Goal: Communication & Community: Share content

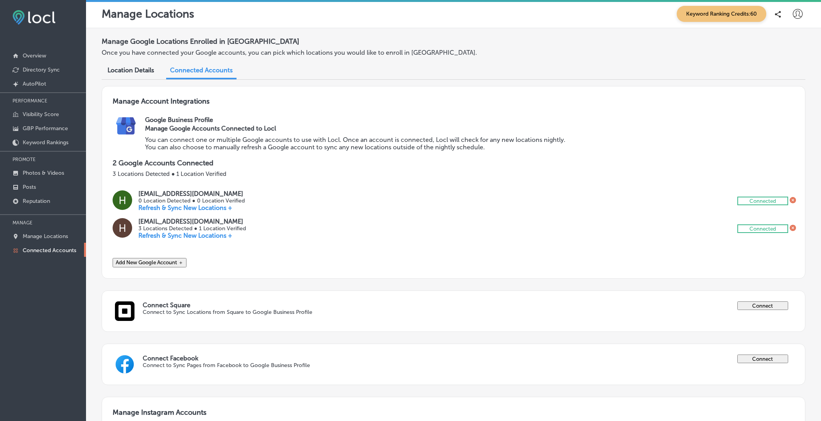
click at [796, 13] on icon at bounding box center [797, 14] width 10 height 10
click at [770, 82] on p "Log Out" at bounding box center [780, 83] width 23 height 9
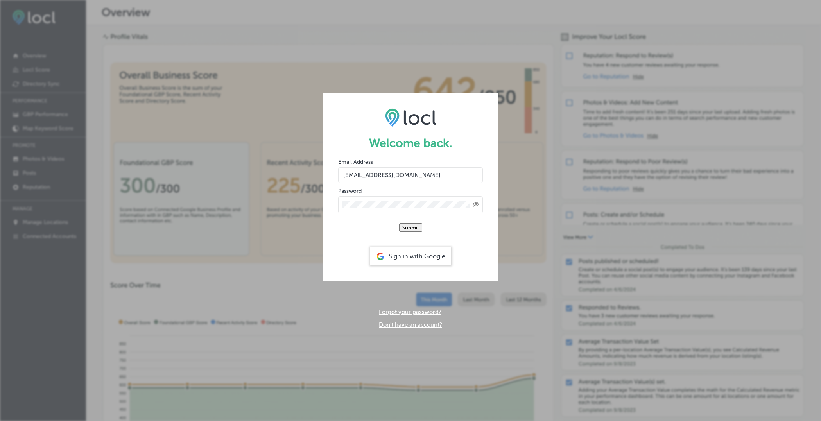
click at [415, 173] on input "hiratahir.eketchers+test81@gmail.com" at bounding box center [410, 175] width 145 height 16
type input "hiratahir.eketchers+test80@gmail.com"
click at [476, 125] on form "Welcome back. Email Address hiratahir.eketchers+test80@gmail.com Password Creat…" at bounding box center [410, 187] width 176 height 188
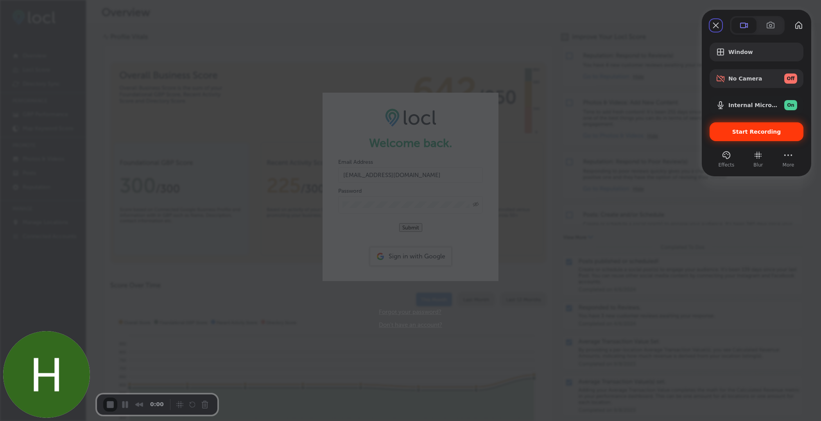
click at [759, 132] on span "Start Recording" at bounding box center [756, 132] width 49 height 6
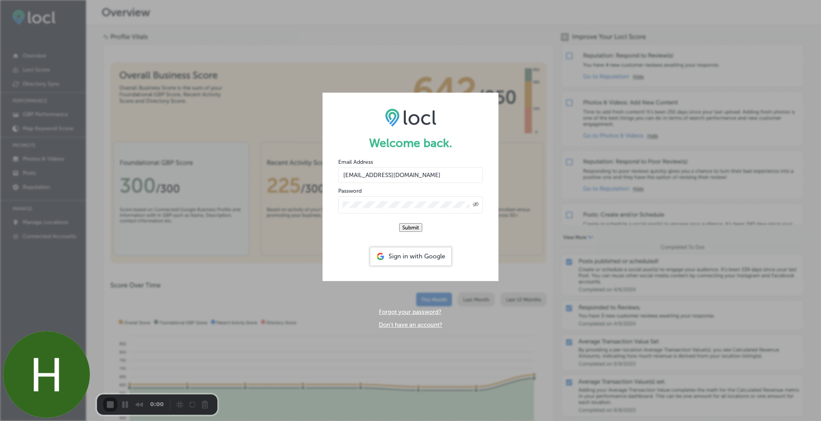
click at [203, 406] on button "Cancel Recording" at bounding box center [206, 405] width 13 height 13
click at [416, 170] on input "hiratahir.eketchers+test80@gmail.com" at bounding box center [410, 175] width 145 height 16
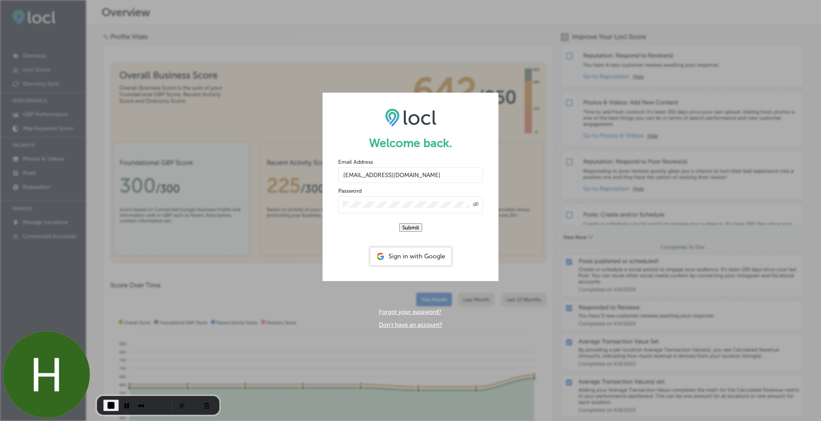
click at [477, 202] on icon "Created with Sketch." at bounding box center [475, 204] width 6 height 5
click at [415, 227] on button "Submit" at bounding box center [410, 227] width 23 height 9
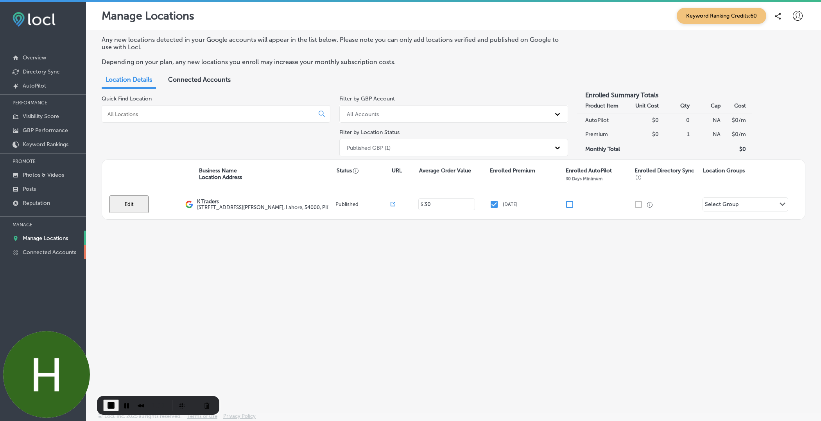
click at [68, 251] on p "Connected Accounts" at bounding box center [50, 252] width 54 height 7
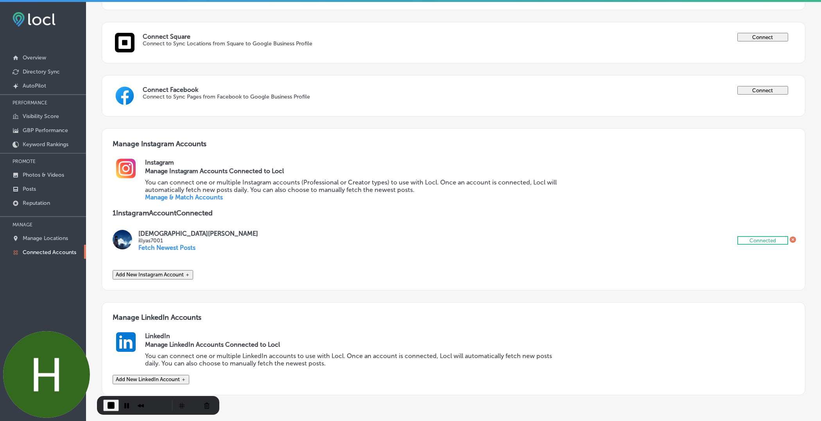
scroll to position [308, 0]
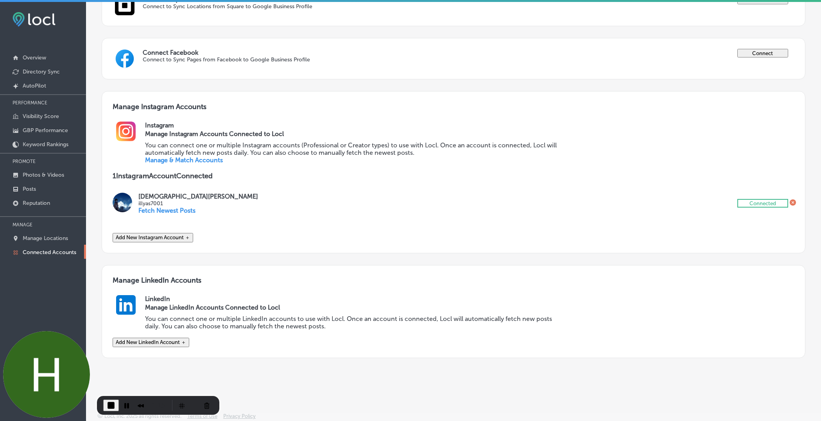
click at [792, 199] on icon at bounding box center [792, 202] width 6 height 6
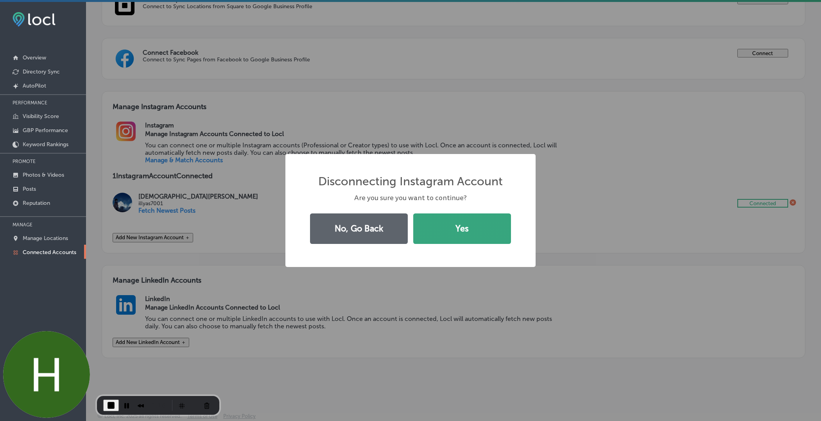
click at [460, 222] on button "Yes" at bounding box center [462, 228] width 98 height 30
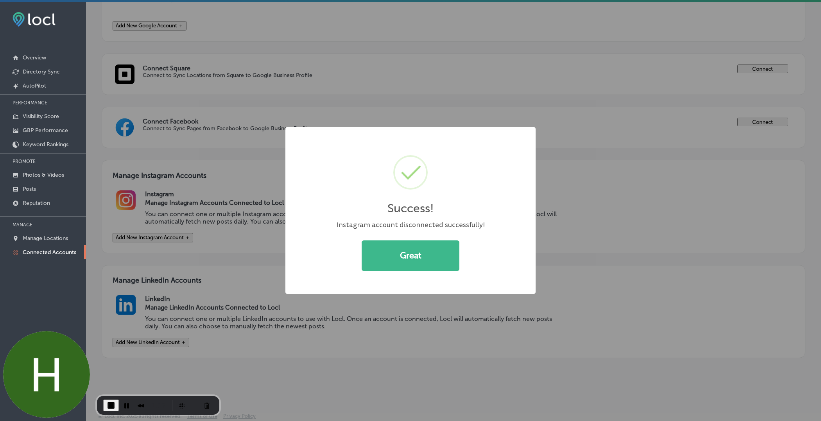
scroll to position [239, 0]
click at [429, 260] on button "Great" at bounding box center [410, 255] width 98 height 30
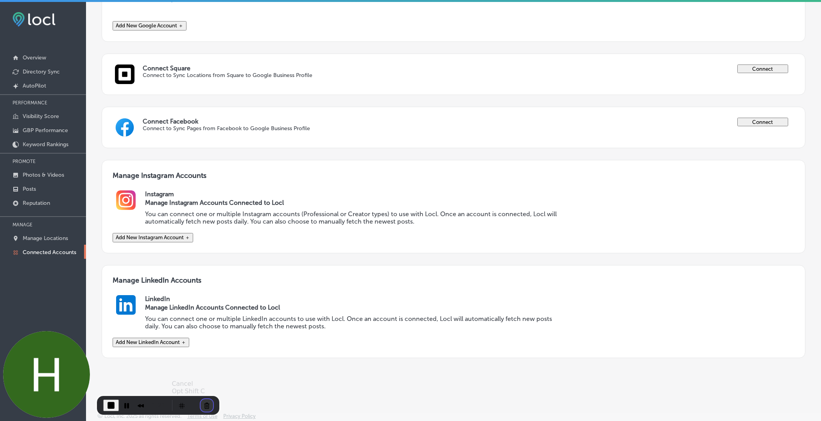
click at [204, 407] on button "Cancel Recording" at bounding box center [206, 405] width 13 height 13
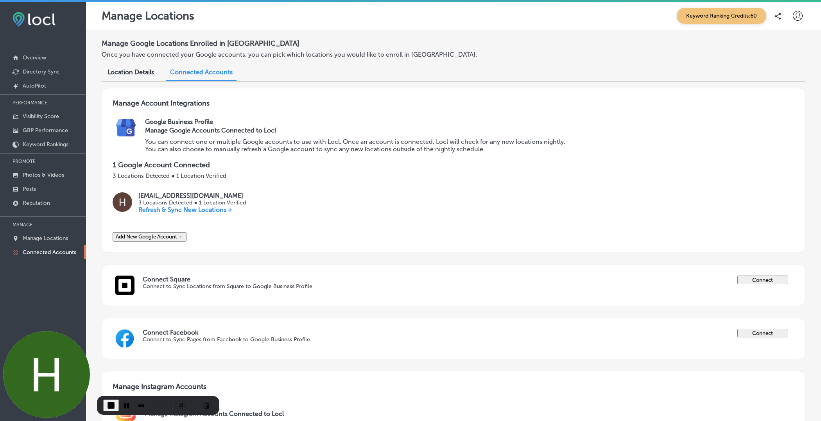
click at [796, 19] on icon at bounding box center [797, 16] width 10 height 10
click at [780, 87] on p "Log Out" at bounding box center [780, 83] width 23 height 9
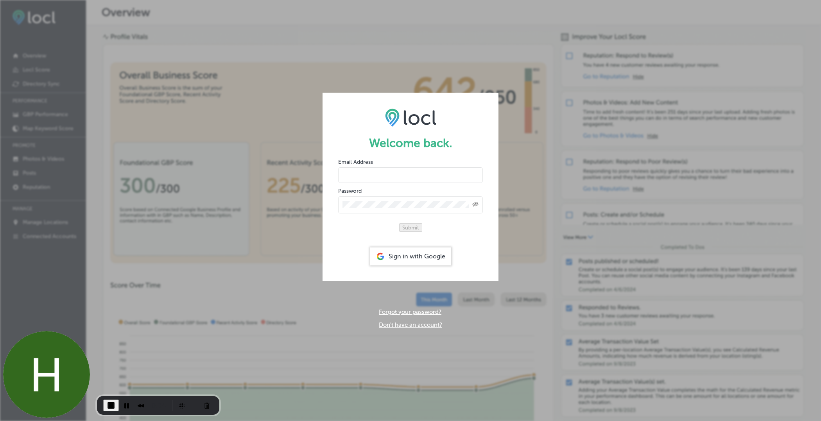
type input "hiratahir.eketchers+test80@gmail.com"
click at [204, 402] on button "Cancel Recording" at bounding box center [206, 405] width 13 height 13
click at [473, 202] on icon "Created with Sketch." at bounding box center [475, 204] width 6 height 5
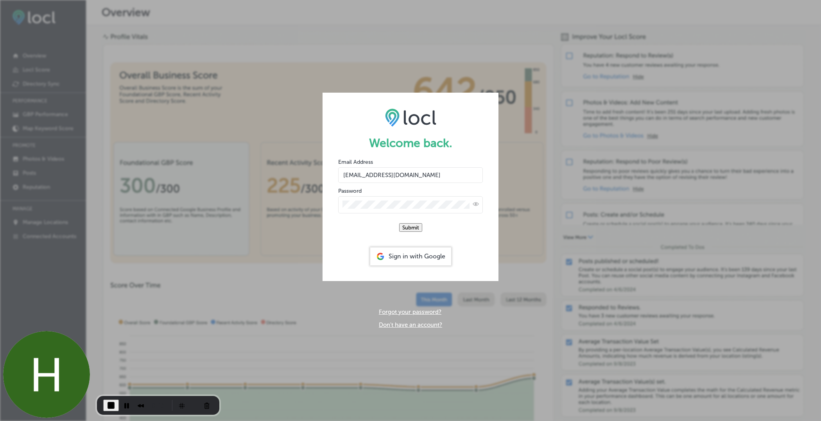
click at [420, 227] on button "Submit" at bounding box center [410, 227] width 23 height 9
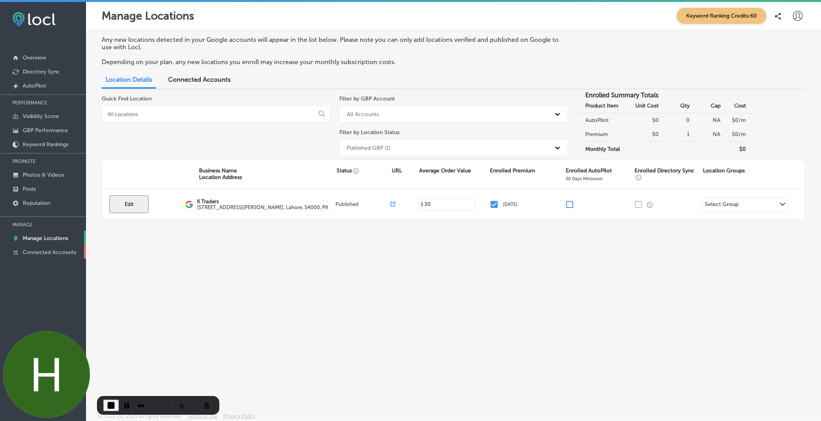
click at [58, 252] on p "Connected Accounts" at bounding box center [50, 252] width 54 height 7
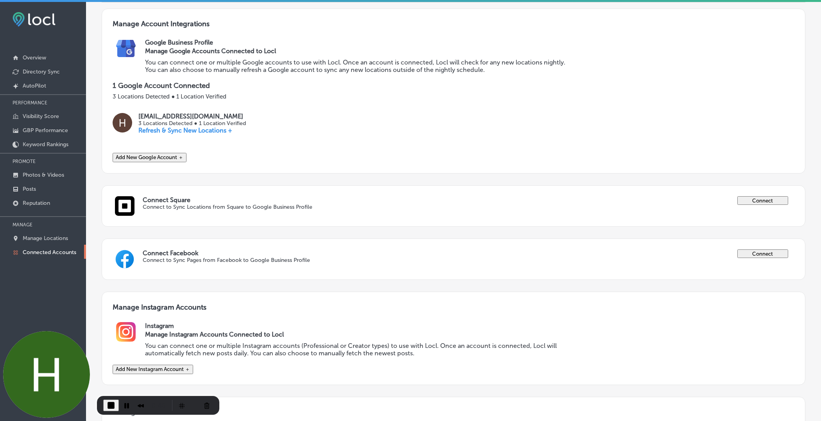
scroll to position [239, 0]
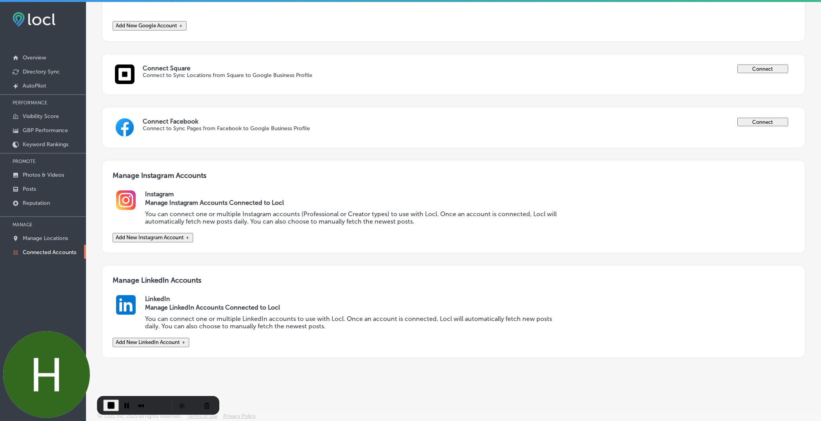
click at [176, 233] on button "Add New Instagram Account ＋" at bounding box center [153, 237] width 80 height 9
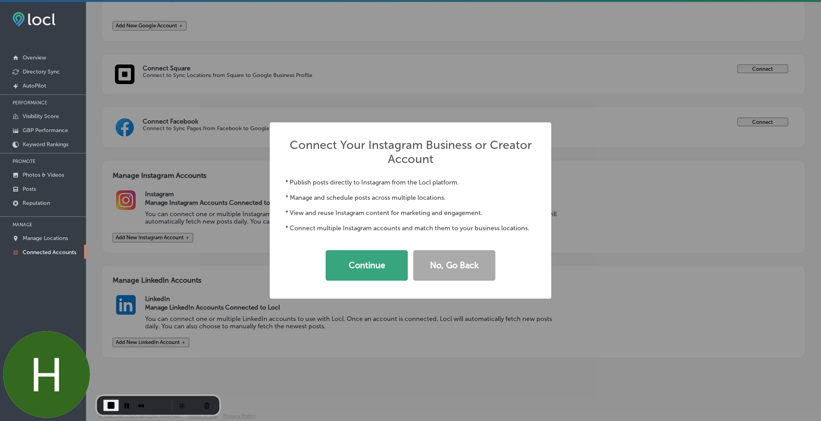
click at [371, 270] on button "Continue" at bounding box center [366, 265] width 82 height 30
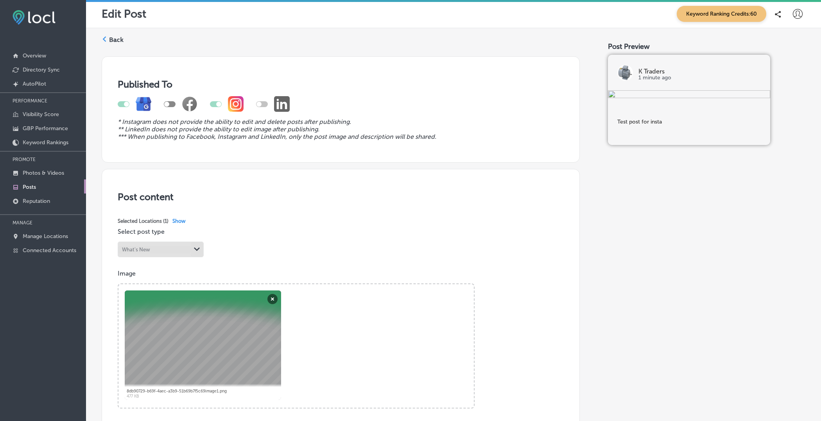
click at [795, 21] on div at bounding box center [797, 14] width 16 height 16
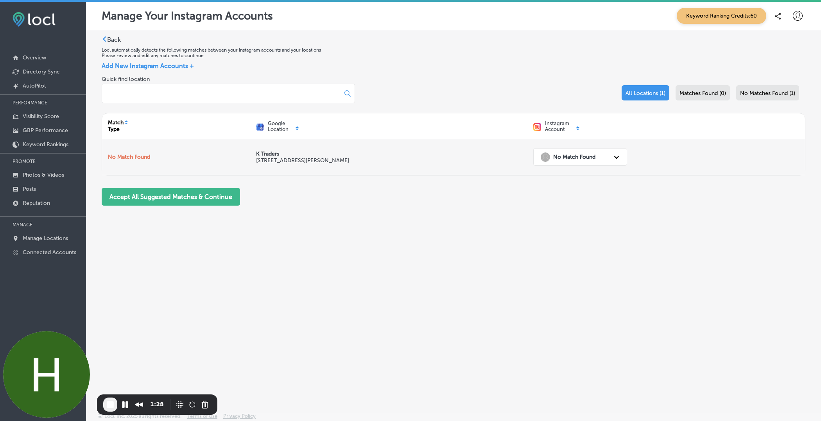
click at [570, 152] on div "No Match Found" at bounding box center [567, 156] width 55 height 9
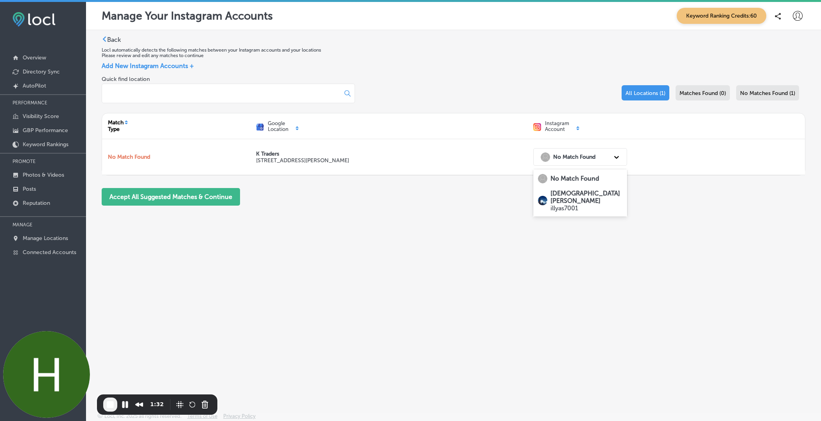
click at [571, 204] on p "illyas7001" at bounding box center [586, 207] width 72 height 7
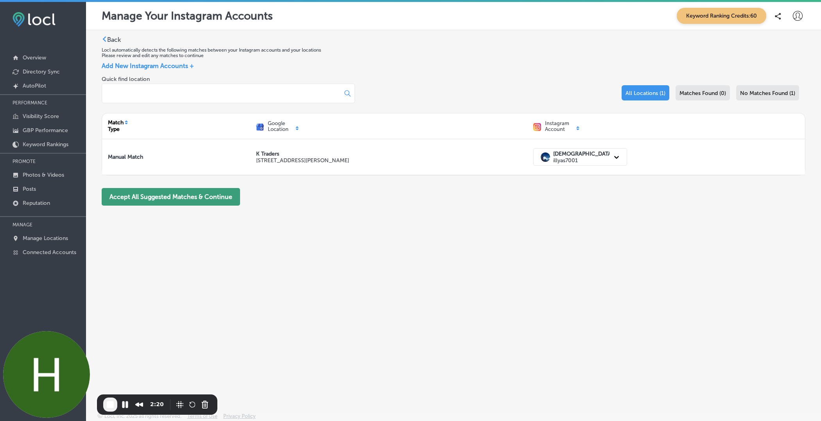
click at [189, 202] on button "Accept All Suggested Matches & Continue" at bounding box center [171, 197] width 138 height 18
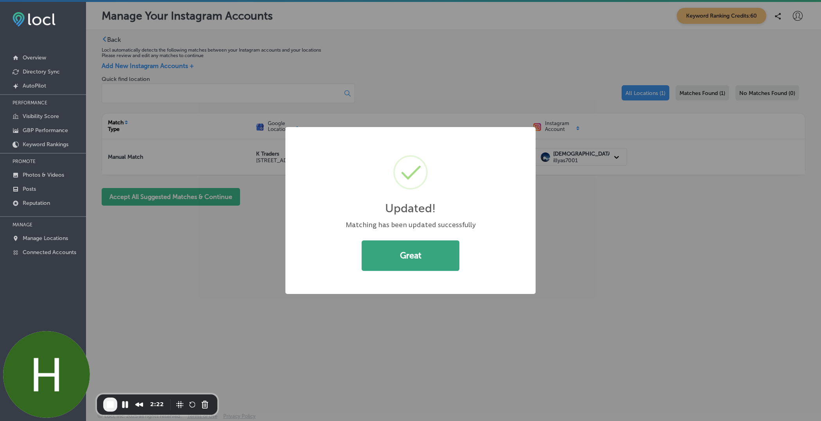
click at [408, 259] on button "Great" at bounding box center [410, 255] width 98 height 30
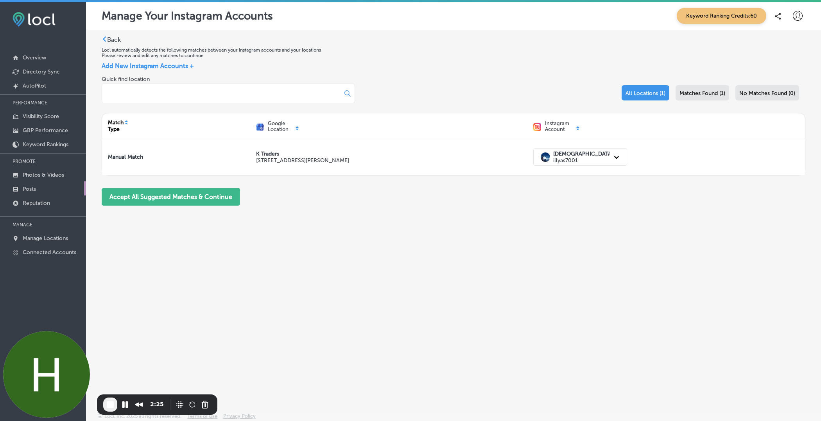
click at [26, 187] on p "Posts" at bounding box center [29, 189] width 13 height 7
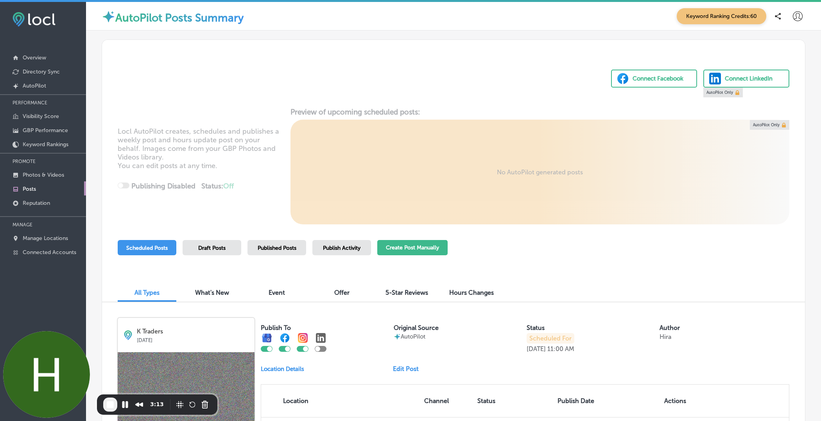
click at [400, 245] on button "Create Post Manually" at bounding box center [412, 247] width 70 height 15
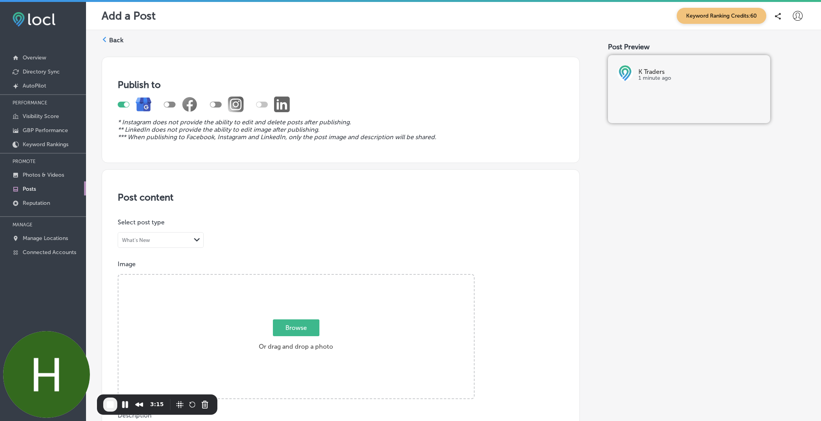
click at [216, 103] on div at bounding box center [216, 105] width 12 height 6
checkbox input "true"
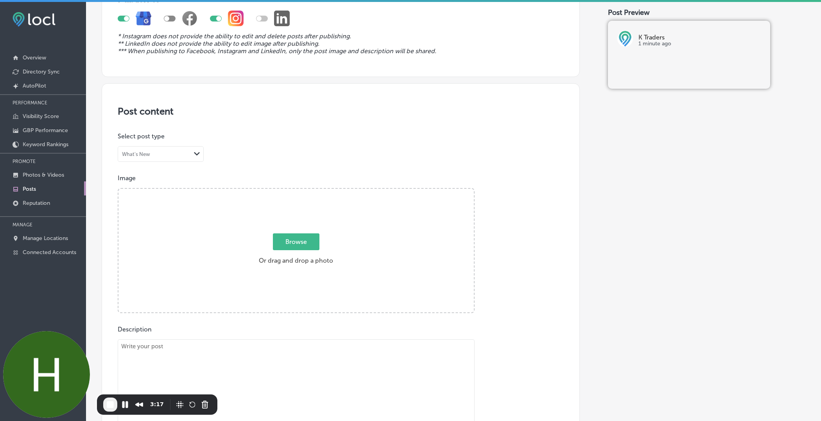
scroll to position [109, 0]
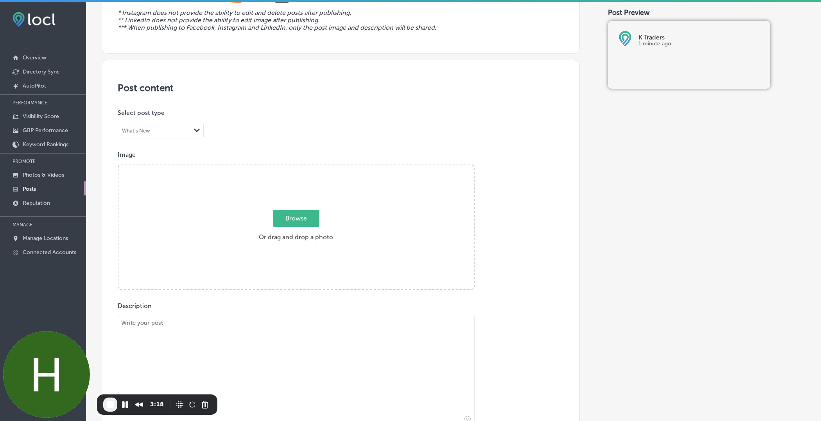
click at [304, 214] on span "Browse" at bounding box center [296, 218] width 46 height 17
click at [304, 168] on input "Browse Or drag and drop a photo" at bounding box center [295, 166] width 355 height 2
type input "C:\fakepath\278044108_140003795218032_8071878743168997487_n copy.jpg"
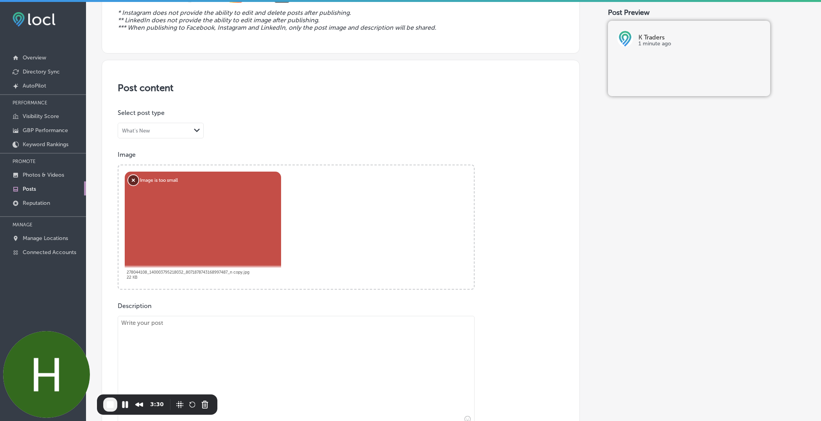
click at [134, 181] on button "Remove" at bounding box center [133, 180] width 10 height 10
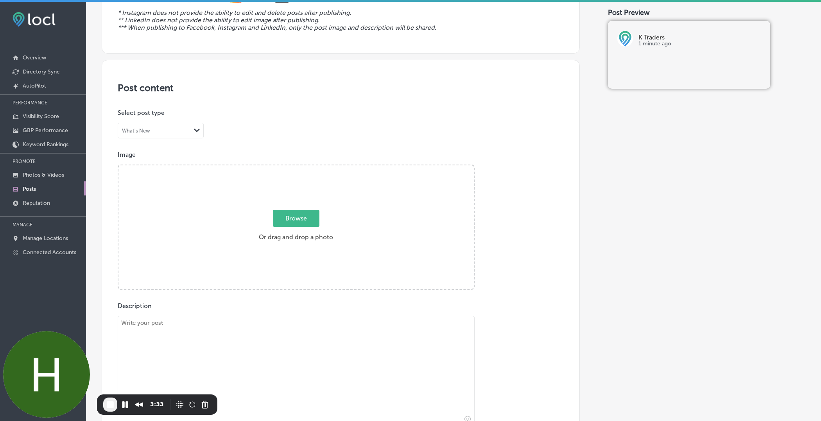
click at [291, 217] on span "Browse" at bounding box center [296, 218] width 46 height 17
click at [291, 168] on input "Browse Or drag and drop a photo" at bounding box center [295, 166] width 355 height 2
type input "C:\fakepath\IMG_5240-2.jpg"
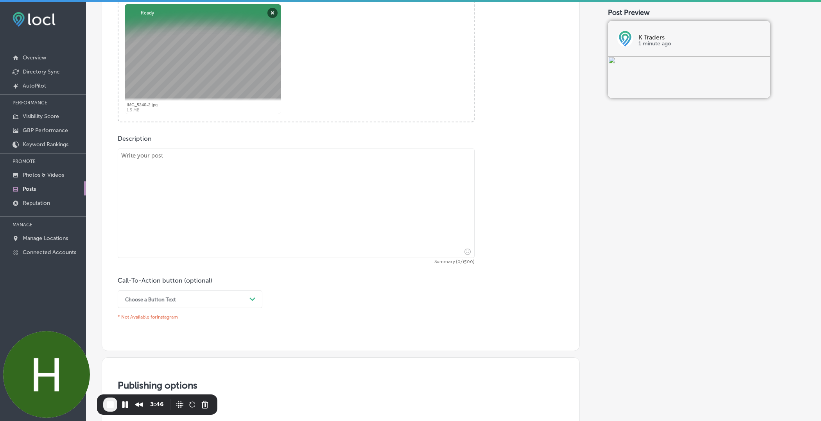
scroll to position [297, 0]
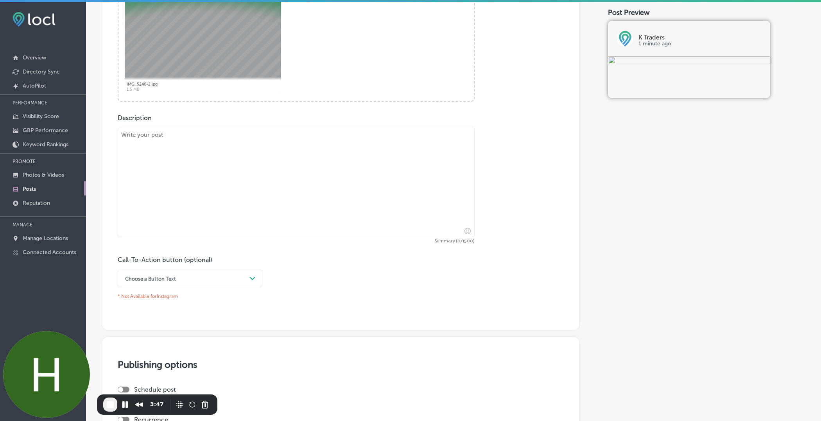
click at [299, 157] on textarea at bounding box center [296, 182] width 357 height 109
type textarea "y"
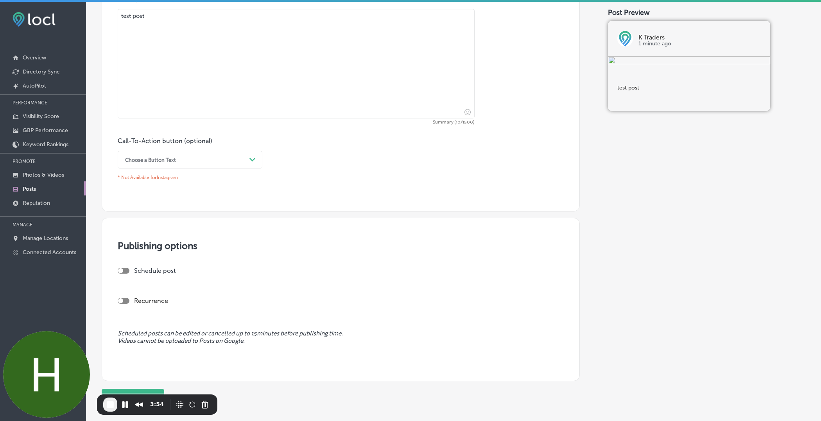
scroll to position [460, 0]
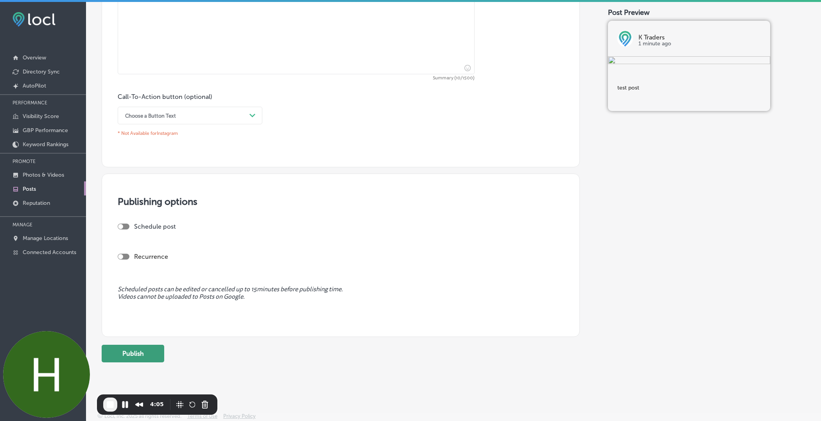
type textarea "test post"
click at [141, 358] on button "Publish" at bounding box center [133, 354] width 63 height 18
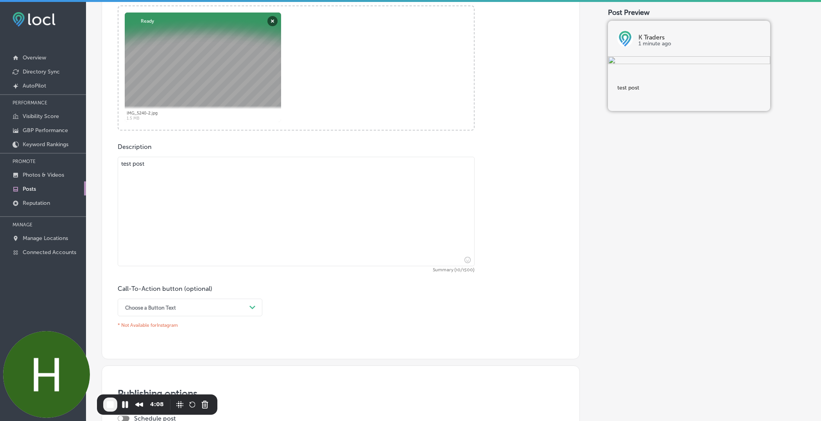
scroll to position [0, 0]
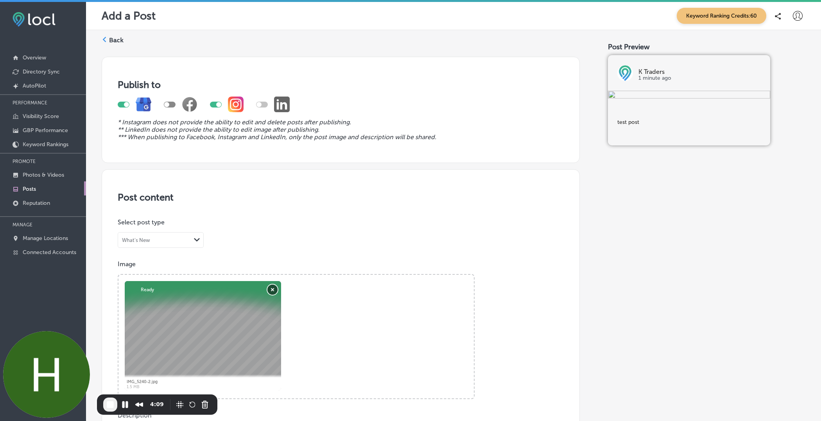
click at [274, 290] on button "Remove" at bounding box center [272, 289] width 10 height 10
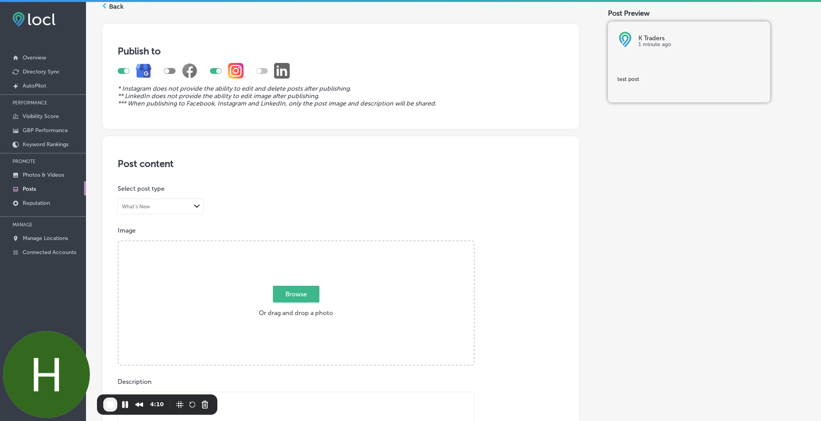
scroll to position [57, 0]
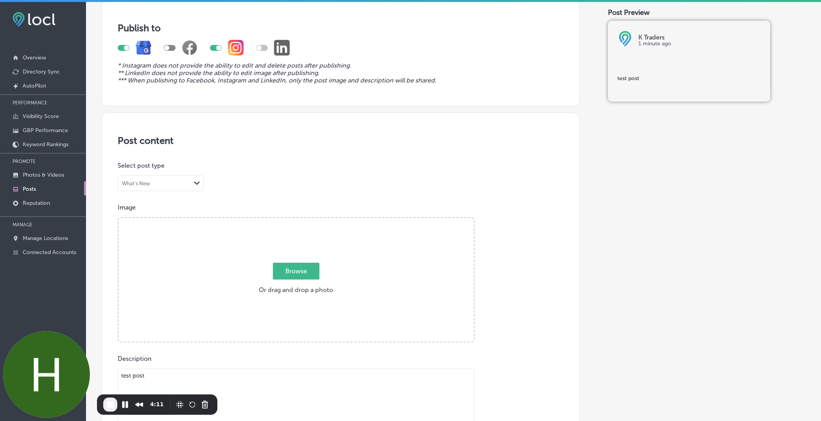
click at [294, 270] on span "Browse" at bounding box center [296, 271] width 46 height 17
click at [294, 220] on input "Browse Or drag and drop a photo" at bounding box center [295, 219] width 355 height 2
type input "C:\fakepath\image (1).png"
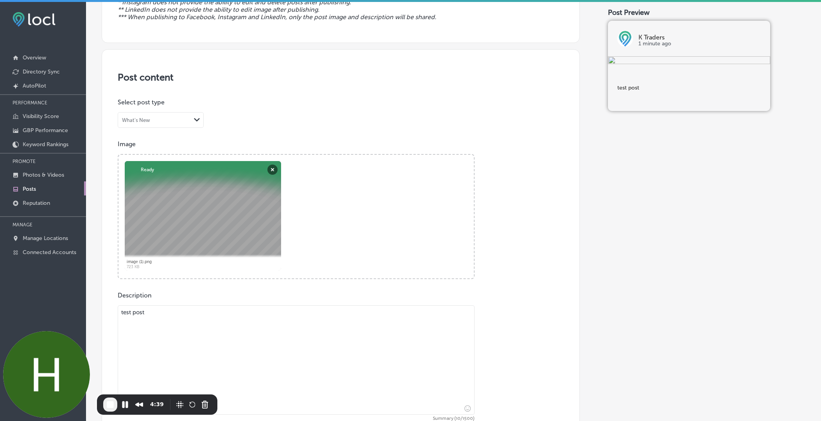
scroll to position [497, 0]
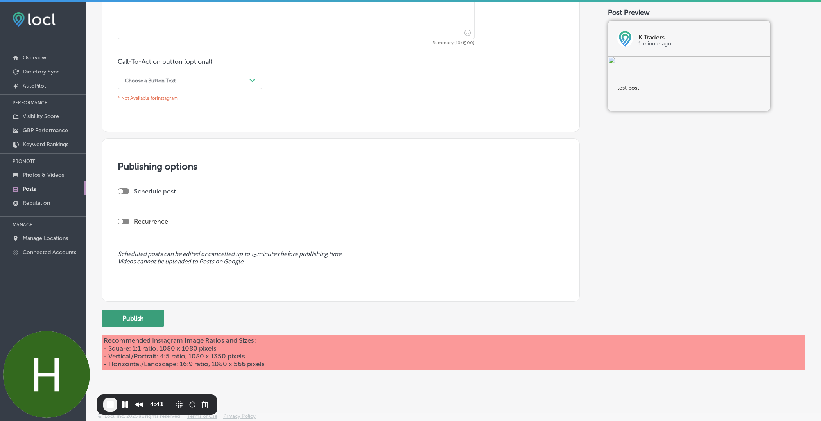
click at [139, 313] on button "Publish" at bounding box center [133, 318] width 63 height 18
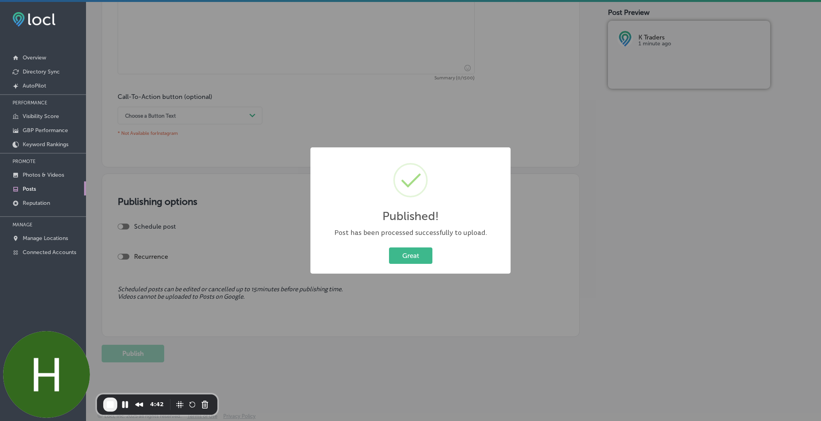
scroll to position [460, 0]
click at [424, 261] on button "Great" at bounding box center [410, 255] width 43 height 16
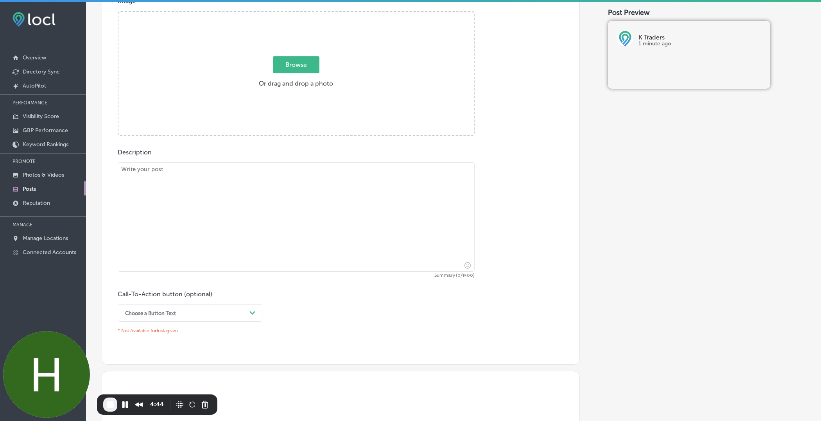
scroll to position [0, 0]
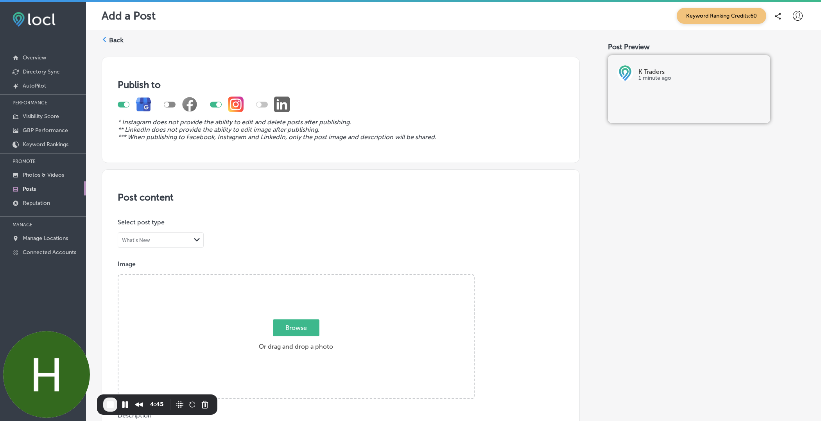
click at [119, 38] on label "Back" at bounding box center [116, 40] width 14 height 9
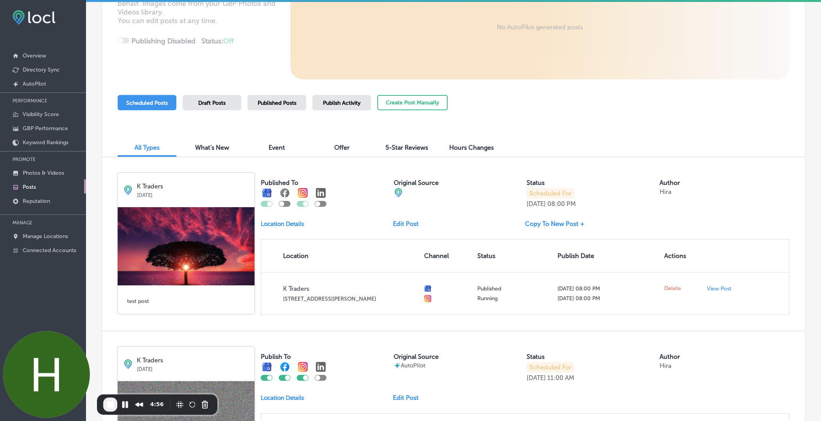
scroll to position [144, 0]
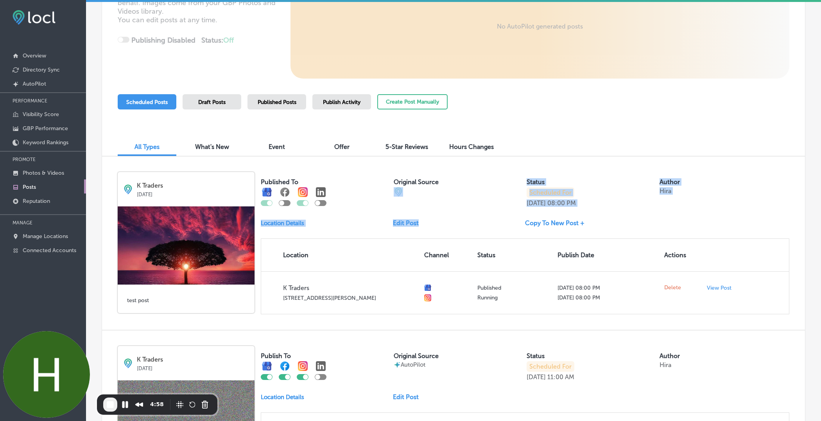
drag, startPoint x: 514, startPoint y: 181, endPoint x: 604, endPoint y: 202, distance: 93.2
click at [606, 207] on div "Published To Original Source Status Scheduled For [DATE] 08:00 PM Author Hira L…" at bounding box center [525, 243] width 528 height 142
click at [592, 196] on div "Scheduled For [DATE] 08:00 PM" at bounding box center [591, 197] width 130 height 20
click at [523, 187] on div at bounding box center [458, 191] width 130 height 9
click at [525, 193] on div "Published To Original Source Status Published Successfully [DATE] 08:00 PM Auth…" at bounding box center [525, 189] width 528 height 35
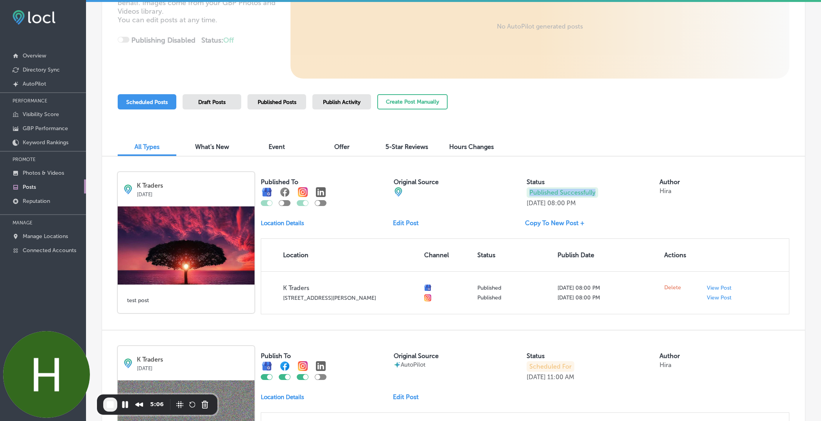
drag, startPoint x: 526, startPoint y: 193, endPoint x: 574, endPoint y: 197, distance: 48.3
click at [574, 197] on div "Published To Original Source Status Published Successfully [DATE] 08:00 PM Auth…" at bounding box center [525, 189] width 528 height 35
click at [577, 194] on p "Published Successfully" at bounding box center [562, 192] width 72 height 11
click at [279, 97] on div "Published Posts" at bounding box center [276, 101] width 59 height 15
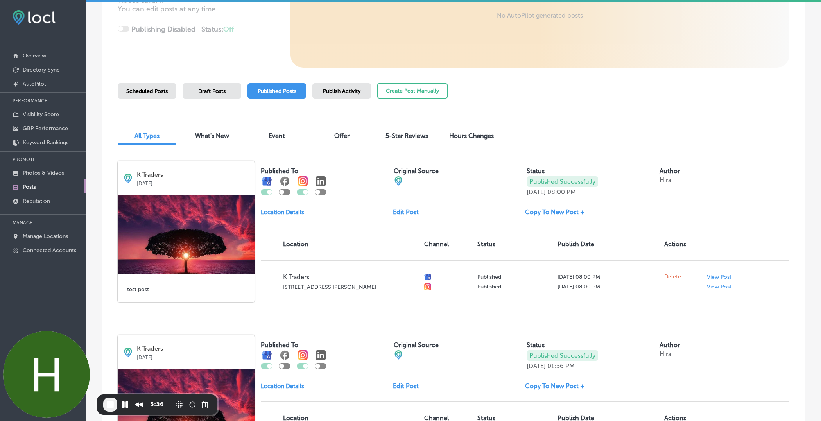
scroll to position [173, 0]
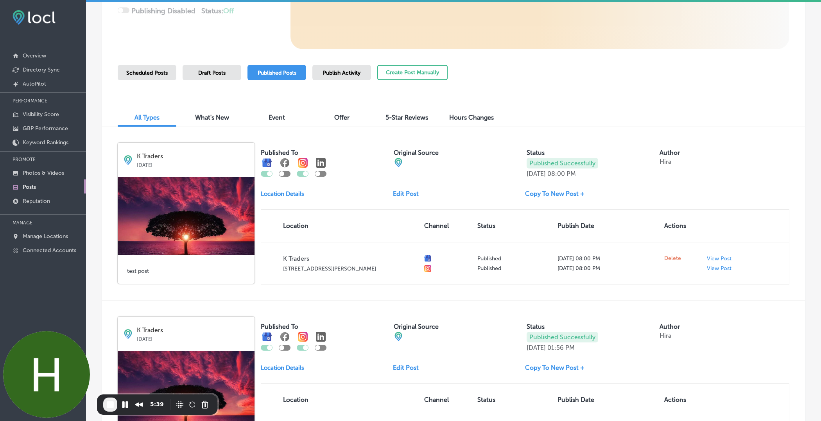
click at [411, 193] on link "Edit Post" at bounding box center [409, 193] width 32 height 7
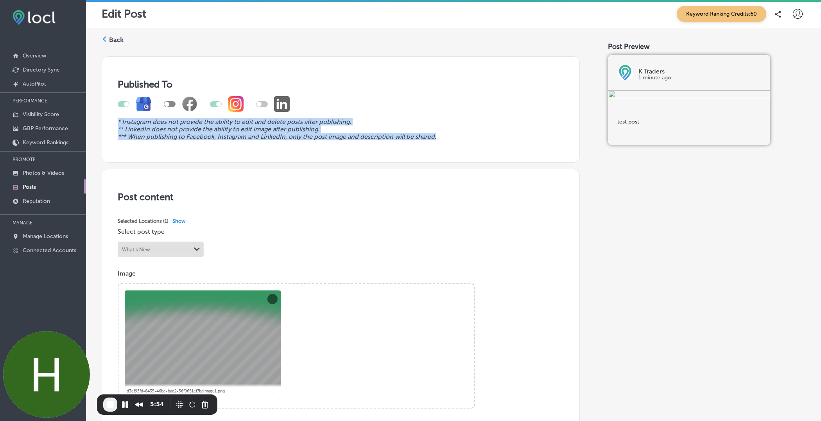
drag, startPoint x: 108, startPoint y: 117, endPoint x: 431, endPoint y: 147, distance: 324.1
click at [431, 147] on div "Published To * Instagram does not provide the ability to edit and delete posts …" at bounding box center [341, 109] width 478 height 106
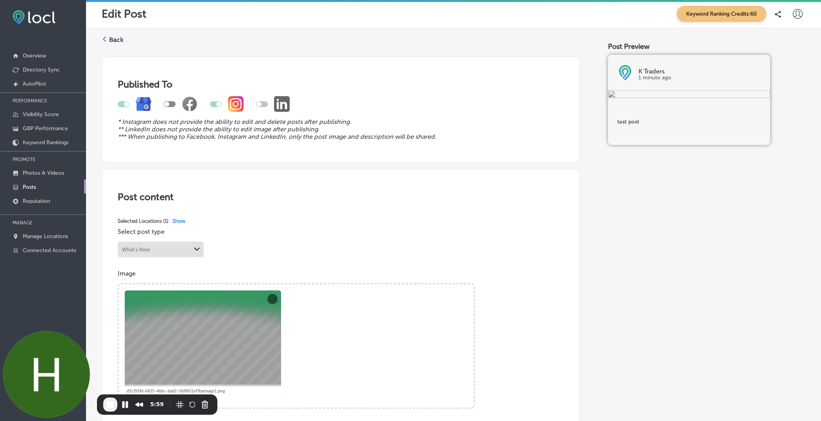
click at [213, 134] on icon "*** When publishing to Facebook, Instagram and LinkedIn, only the post image an…" at bounding box center [277, 136] width 318 height 7
click at [113, 42] on label "Back" at bounding box center [116, 40] width 14 height 9
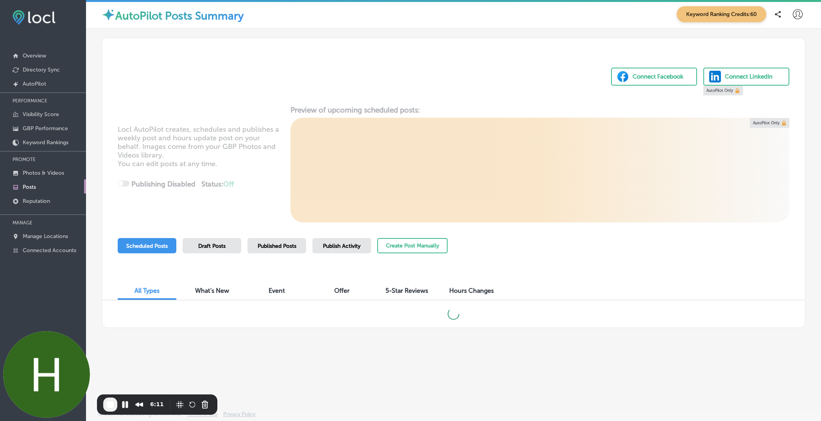
click at [111, 404] on span "End Recording" at bounding box center [109, 404] width 9 height 9
